Goal: Task Accomplishment & Management: Complete application form

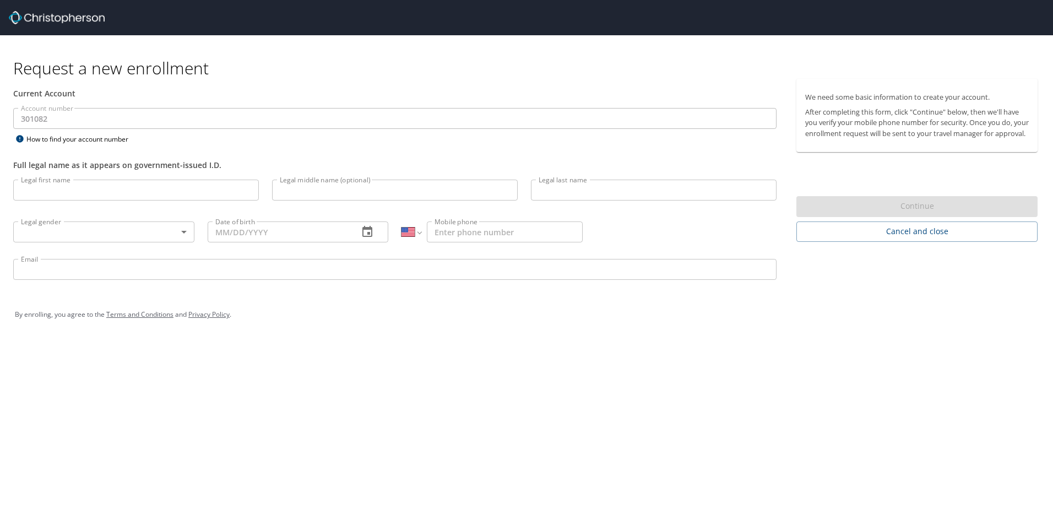
select select "US"
click at [148, 182] on input "Legal first name" at bounding box center [136, 189] width 246 height 21
click at [290, 138] on div "Account number 301082 Account number How to find your account number" at bounding box center [395, 127] width 776 height 38
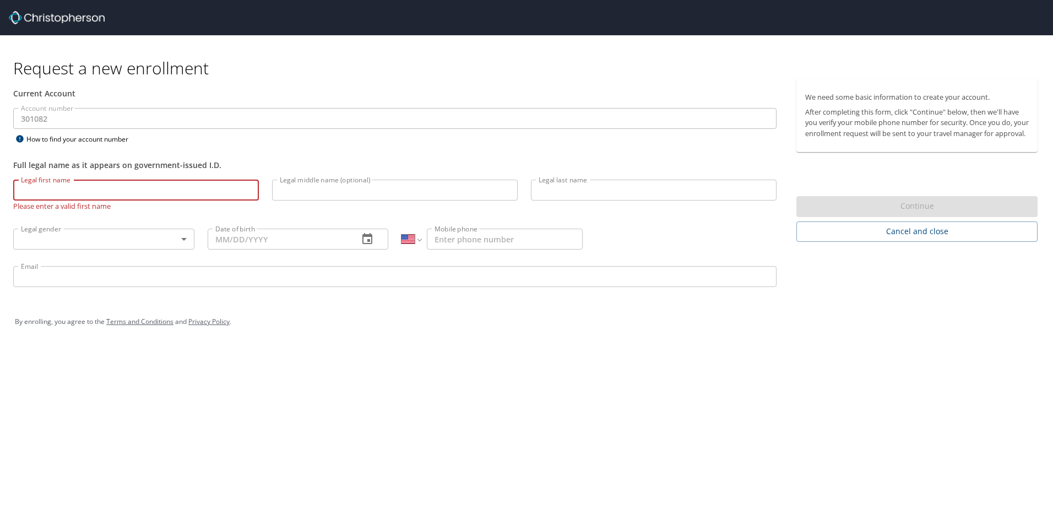
click at [154, 186] on input "Legal first name" at bounding box center [136, 189] width 246 height 21
click at [265, 132] on p at bounding box center [394, 130] width 763 height 3
click at [127, 186] on input "Legal first name" at bounding box center [136, 189] width 246 height 21
click at [449, 414] on div "Request a new enrollment Current Account Account number 301082 Account number H…" at bounding box center [526, 265] width 1053 height 530
click at [292, 384] on div "Request a new enrollment Current Account Account number 301082 Account number H…" at bounding box center [526, 265] width 1053 height 530
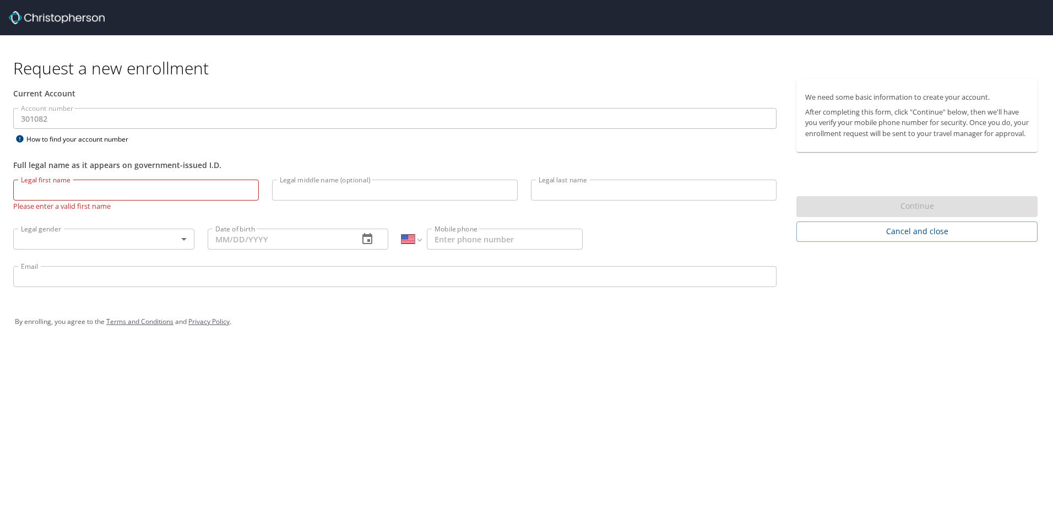
click at [304, 158] on div "Full legal name as it appears on government-issued I.D." at bounding box center [395, 159] width 776 height 27
click at [352, 423] on div "Request a new enrollment Current Account Account number 301082 Account number H…" at bounding box center [526, 265] width 1053 height 530
click at [539, 378] on div "Request a new enrollment Current Account Account number 301082 Account number H…" at bounding box center [526, 265] width 1053 height 530
click at [553, 419] on div "Request a new enrollment Current Account Account number 301082 Account number H…" at bounding box center [526, 265] width 1053 height 530
click at [557, 416] on div "Request a new enrollment Current Account Account number 301082 Account number H…" at bounding box center [526, 265] width 1053 height 530
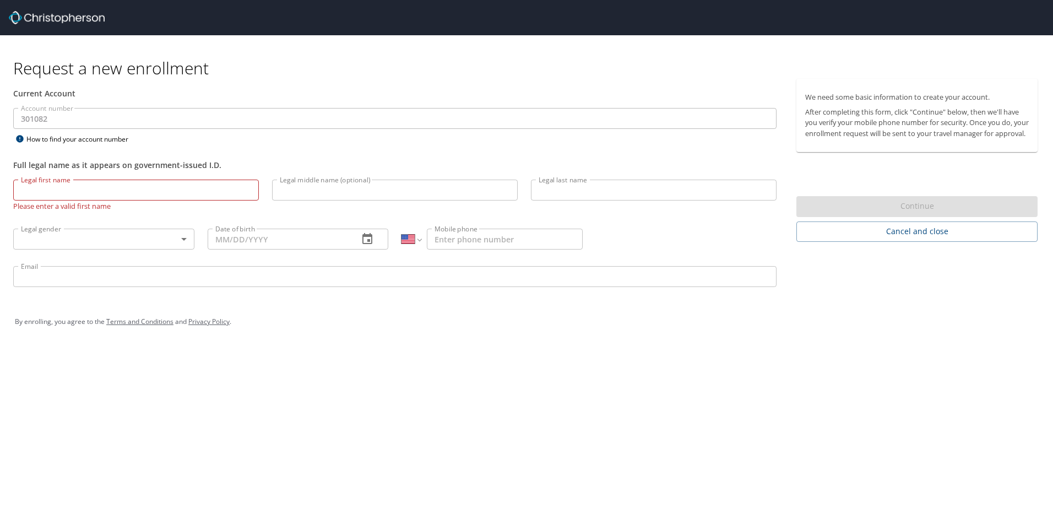
click at [326, 341] on div "By enrolling, you agree to the Terms and Conditions and Privacy Policy ." at bounding box center [526, 322] width 1039 height 50
click at [310, 341] on div "By enrolling, you agree to the Terms and Conditions and Privacy Policy ." at bounding box center [526, 322] width 1039 height 50
click at [136, 194] on input "Legal first name" at bounding box center [136, 189] width 246 height 21
click at [275, 144] on div "Account number 301082 Account number How to find your account number" at bounding box center [395, 127] width 776 height 38
click at [374, 390] on div "Request a new enrollment Current Account Account number 301082 Account number H…" at bounding box center [526, 265] width 1053 height 530
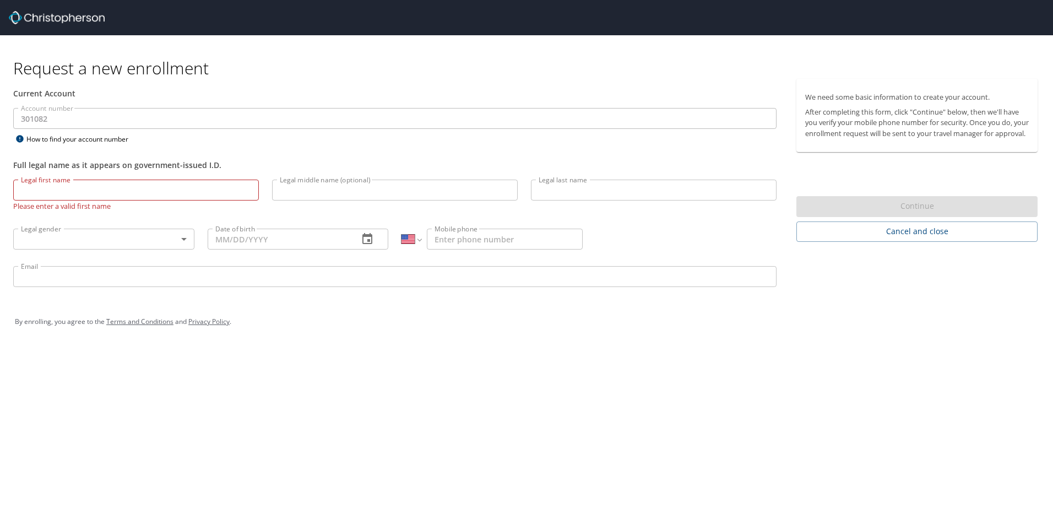
click at [313, 161] on div "Full legal name as it appears on government-issued I.D." at bounding box center [394, 165] width 763 height 12
drag, startPoint x: 220, startPoint y: 187, endPoint x: 244, endPoint y: 174, distance: 27.3
click at [220, 187] on input "Legal first name" at bounding box center [136, 189] width 246 height 21
click at [264, 158] on div "Full legal name as it appears on government-issued I.D." at bounding box center [395, 159] width 776 height 27
click at [289, 102] on div "Current Account" at bounding box center [395, 93] width 776 height 29
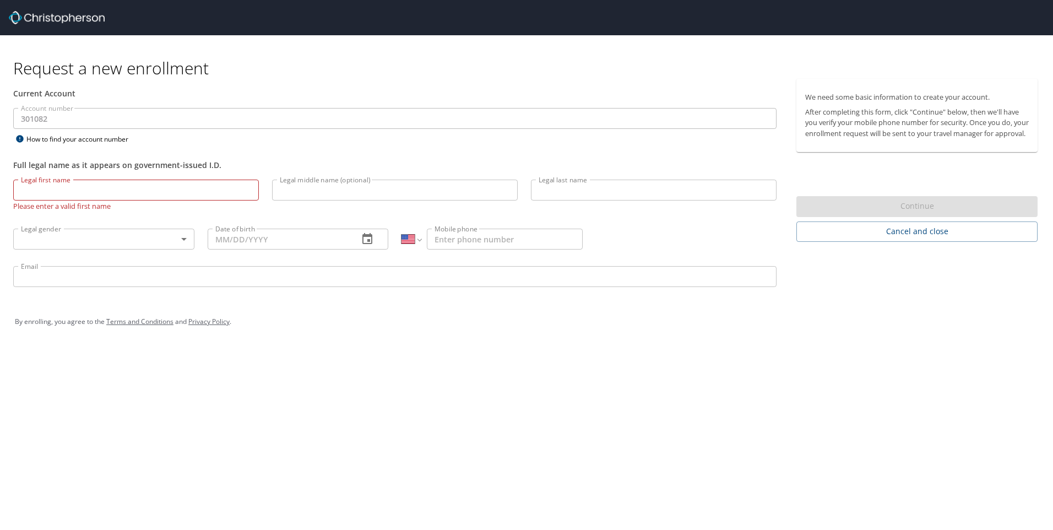
click at [353, 478] on div "Request a new enrollment Current Account Account number 301082 Account number H…" at bounding box center [526, 265] width 1053 height 530
